Goal: Task Accomplishment & Management: Use online tool/utility

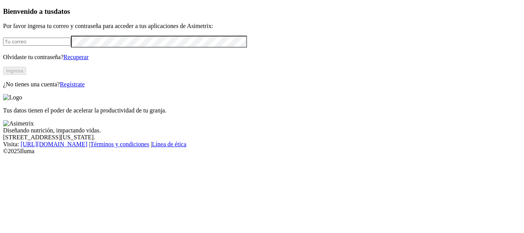
type input "[PERSON_NAME][EMAIL_ADDRESS][DOMAIN_NAME]"
click at [26, 75] on button "Ingresa" at bounding box center [14, 71] width 23 height 8
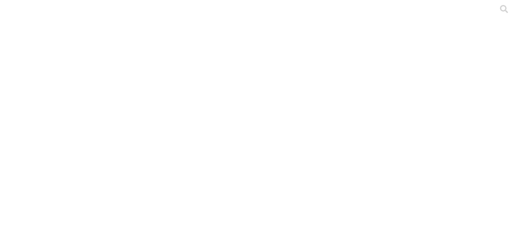
type input "Desemp H a Sep 2025"
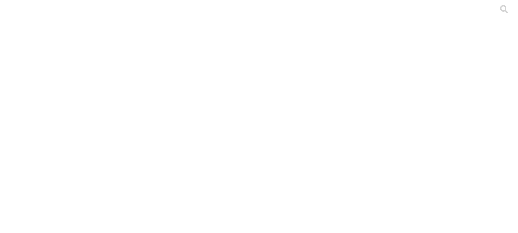
type input "Desemp Prim a Sep 2025"
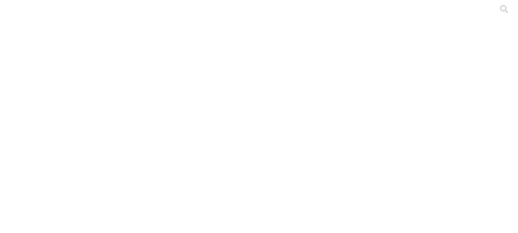
type input "Stock H a Sep 2025"
drag, startPoint x: 109, startPoint y: 148, endPoint x: 129, endPoint y: 150, distance: 20.4
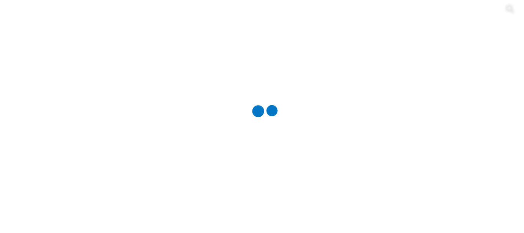
click at [111, 94] on div at bounding box center [265, 116] width 524 height 233
type input "Desemp a Sep 2025"
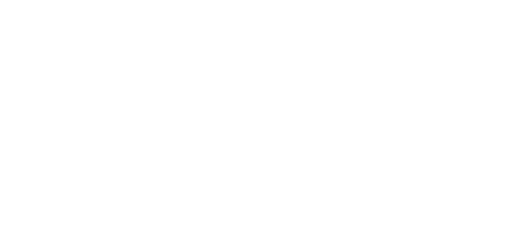
drag, startPoint x: 110, startPoint y: 142, endPoint x: 283, endPoint y: 112, distance: 175.5
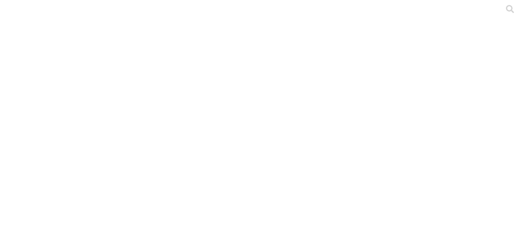
type input "S"
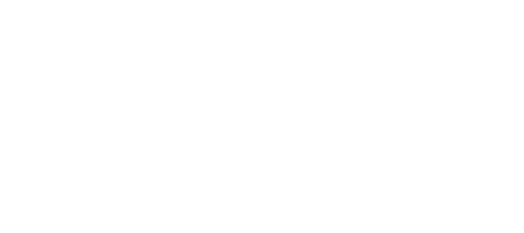
type input "Desemp a Sep 2025"
drag, startPoint x: 106, startPoint y: 140, endPoint x: 232, endPoint y: 133, distance: 125.6
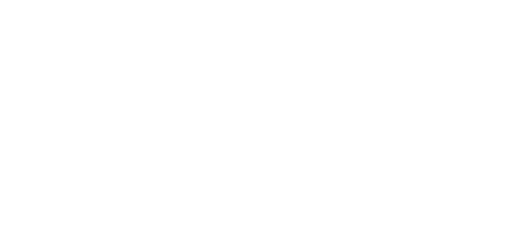
type input "Desemp a Sep 2025"
